Goal: Find specific page/section: Find specific page/section

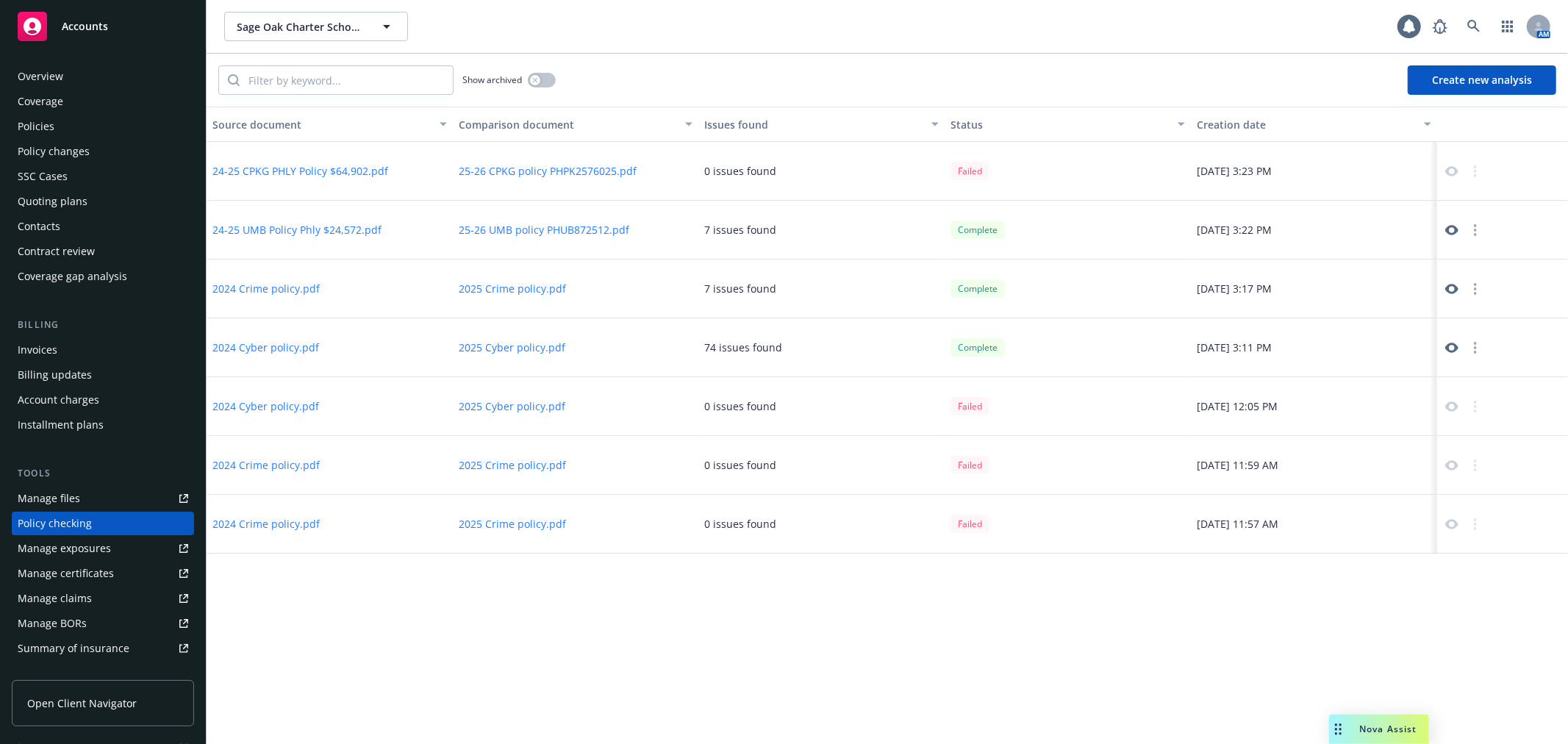
scroll to position [127, 0]
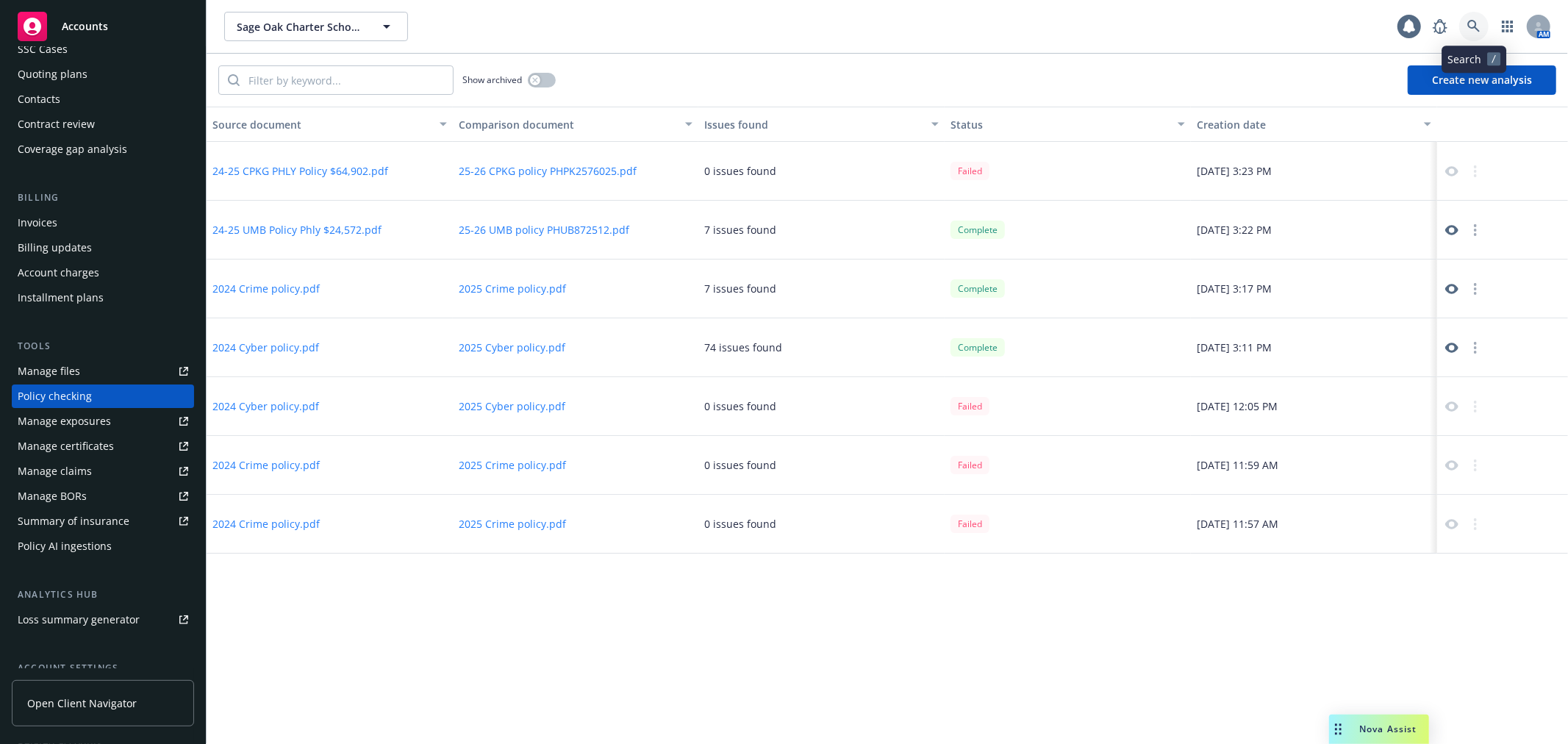
click at [1474, 26] on icon at bounding box center [1473, 26] width 13 height 13
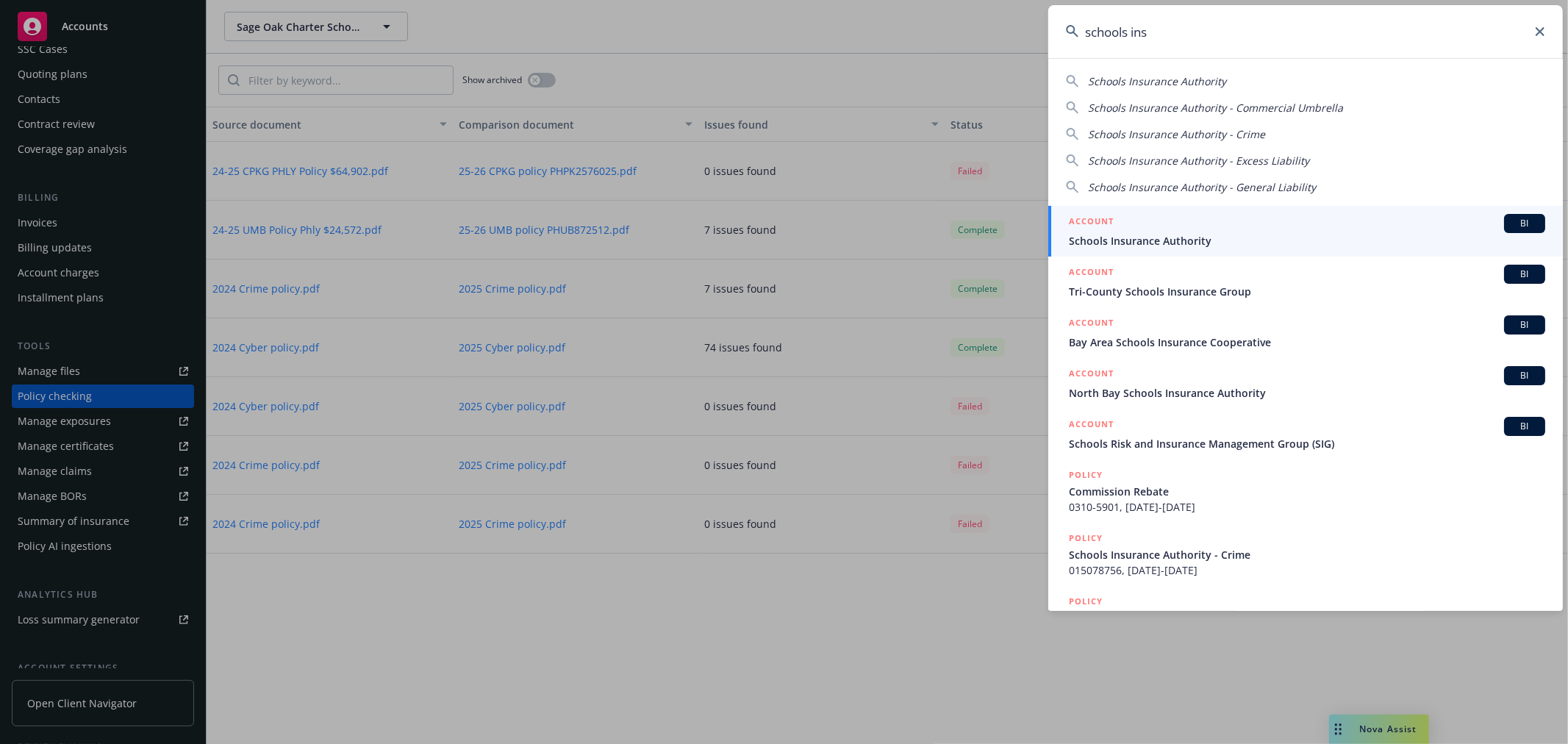
type input "schools ins"
click at [1147, 244] on span "Schools Insurance Authority" at bounding box center [1307, 240] width 476 height 16
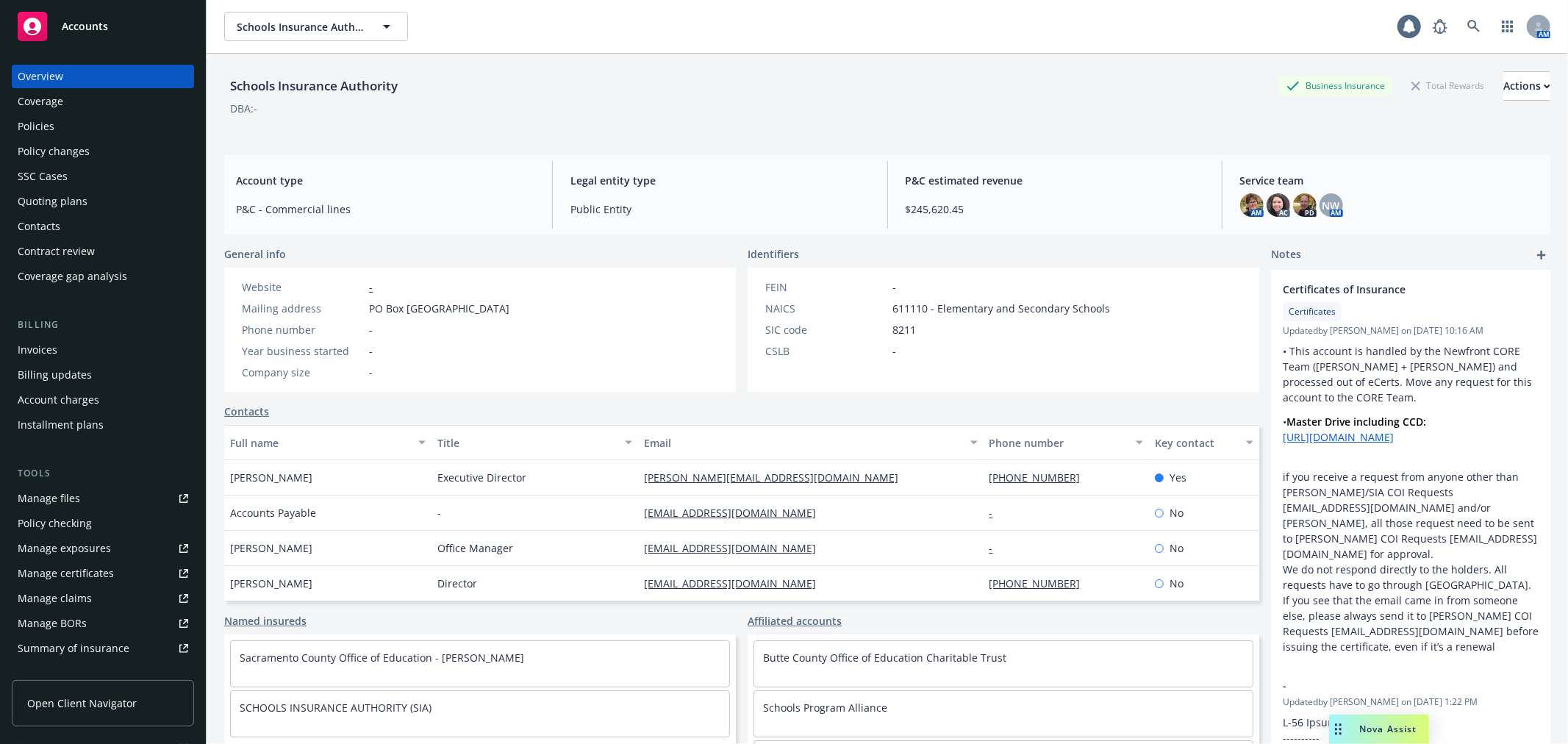
click at [107, 353] on div "Invoices" at bounding box center [103, 350] width 171 height 24
